Goal: Navigation & Orientation: Find specific page/section

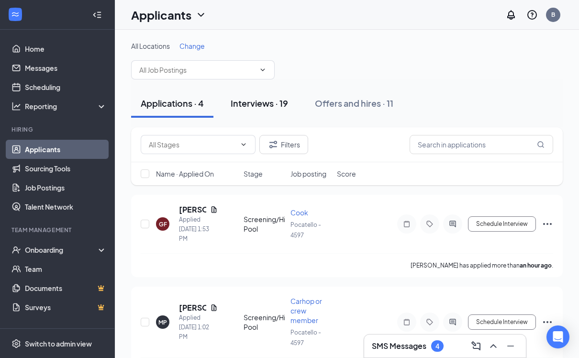
click at [267, 99] on div "Interviews · 19" at bounding box center [259, 103] width 57 height 12
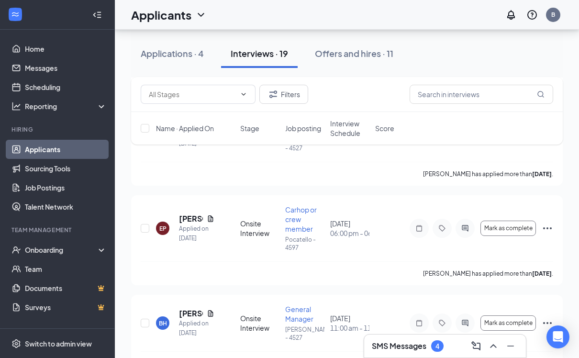
scroll to position [578, 0]
click at [456, 354] on div "SMS Messages 4" at bounding box center [445, 345] width 146 height 15
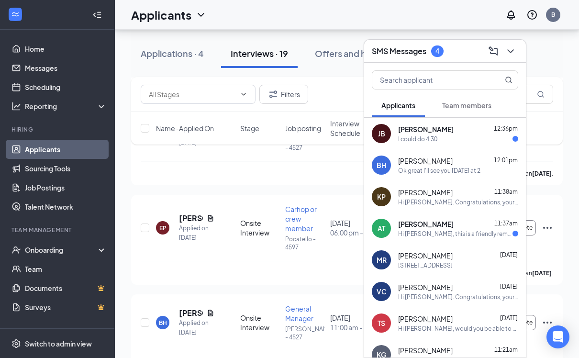
scroll to position [0, 0]
click at [484, 110] on span "Team members" at bounding box center [466, 105] width 49 height 9
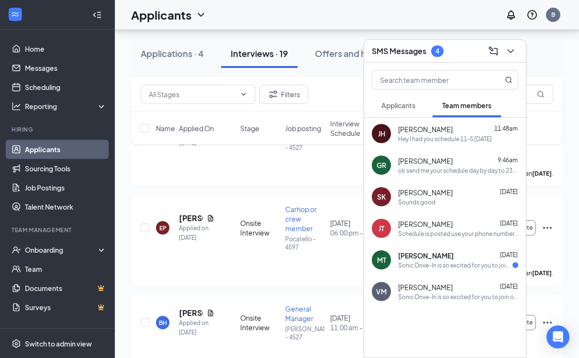
click at [38, 147] on link "Applicants" at bounding box center [66, 149] width 82 height 19
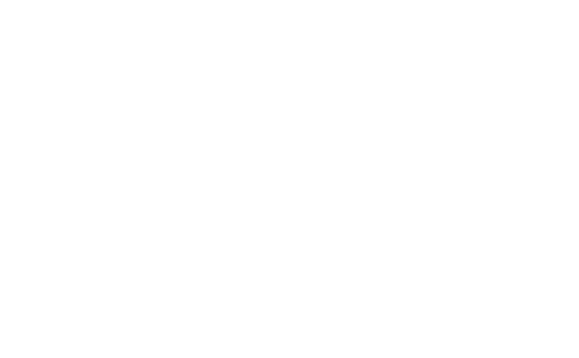
scroll to position [214, 0]
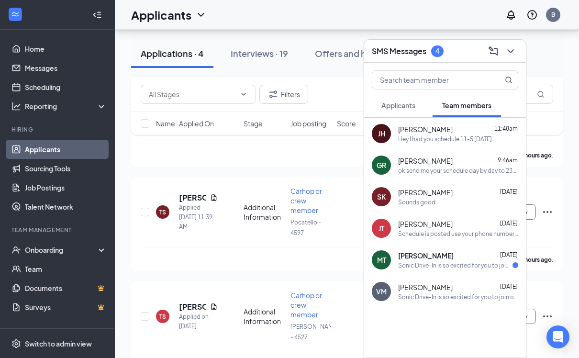
click at [33, 149] on link "Applicants" at bounding box center [66, 149] width 82 height 19
click at [509, 52] on icon "ChevronDown" at bounding box center [510, 50] width 11 height 11
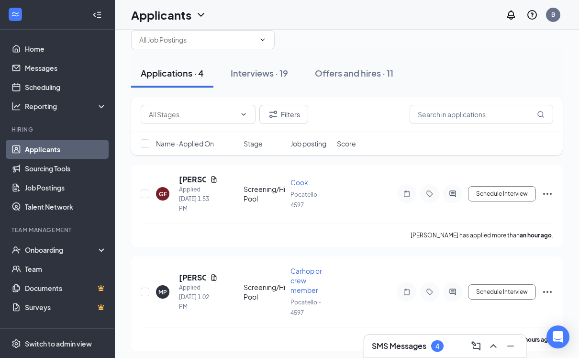
scroll to position [0, 0]
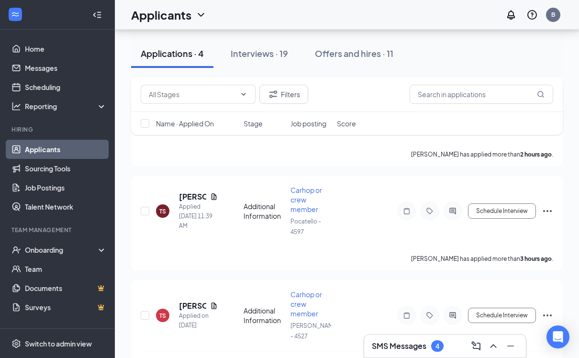
scroll to position [214, 0]
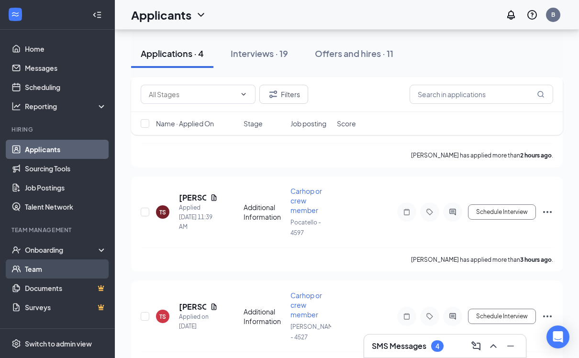
click at [25, 271] on link "Team" at bounding box center [66, 268] width 82 height 19
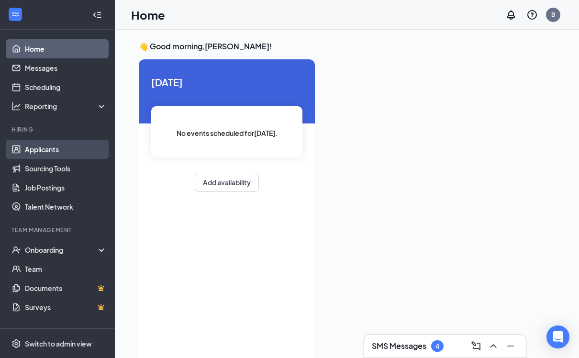
click at [27, 153] on link "Applicants" at bounding box center [66, 149] width 82 height 19
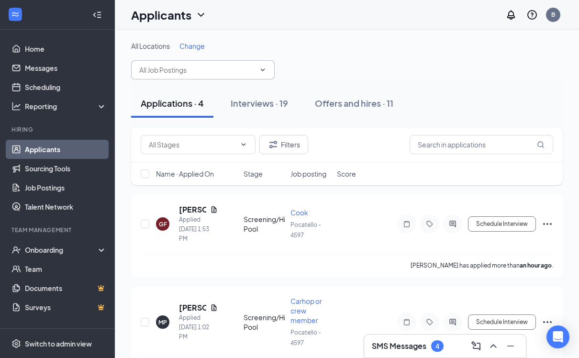
click at [182, 66] on input "text" at bounding box center [197, 70] width 116 height 11
click at [278, 144] on icon "Filter" at bounding box center [272, 144] width 11 height 11
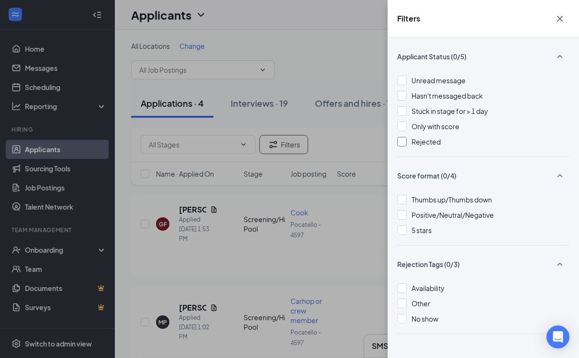
click at [415, 140] on span "Rejected" at bounding box center [425, 141] width 29 height 9
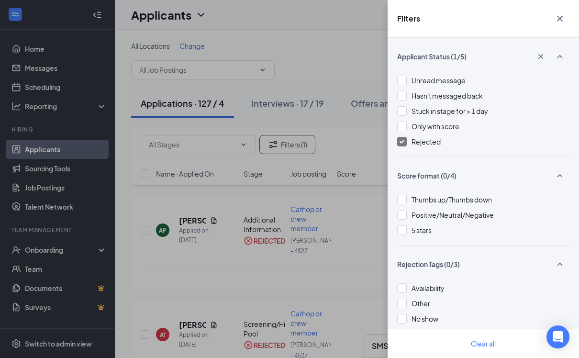
click at [320, 55] on div "Filters Applicant Status (1/5) Unread message Hasn't messaged back Stuck in sta…" at bounding box center [289, 179] width 579 height 358
click at [560, 22] on icon "Cross" at bounding box center [559, 18] width 11 height 11
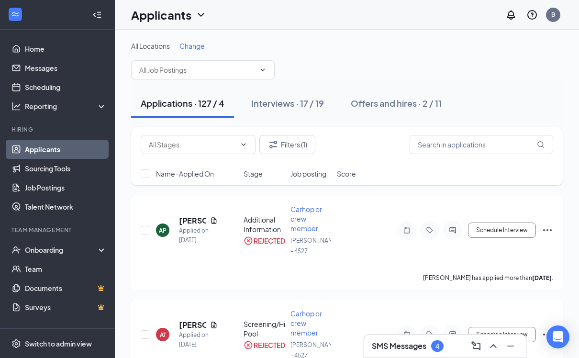
click at [30, 150] on link "Applicants" at bounding box center [66, 149] width 82 height 19
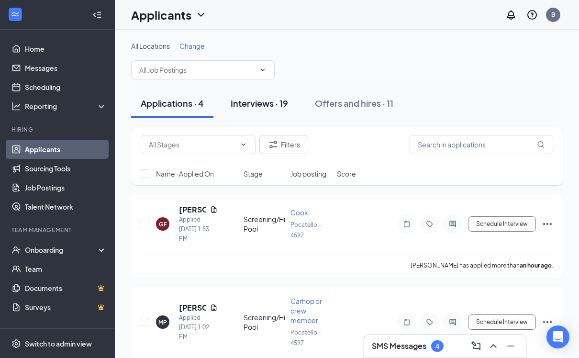
click at [252, 103] on div "Interviews · 19" at bounding box center [259, 103] width 57 height 12
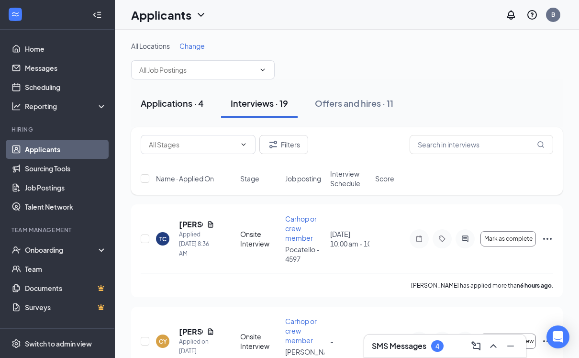
click at [166, 113] on button "Applications · 4" at bounding box center [172, 103] width 82 height 29
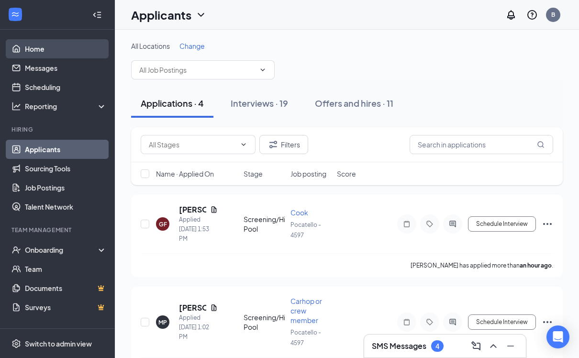
click at [30, 47] on link "Home" at bounding box center [66, 48] width 82 height 19
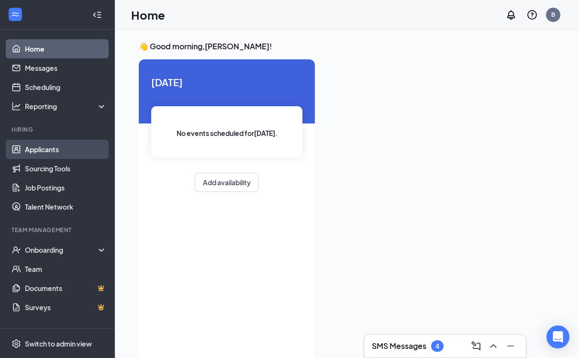
click at [27, 150] on link "Applicants" at bounding box center [66, 149] width 82 height 19
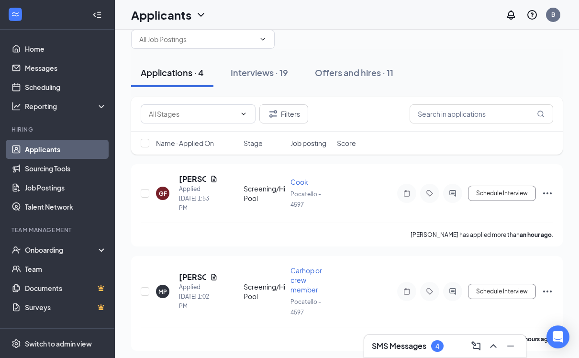
scroll to position [12, 0]
